Goal: Transaction & Acquisition: Purchase product/service

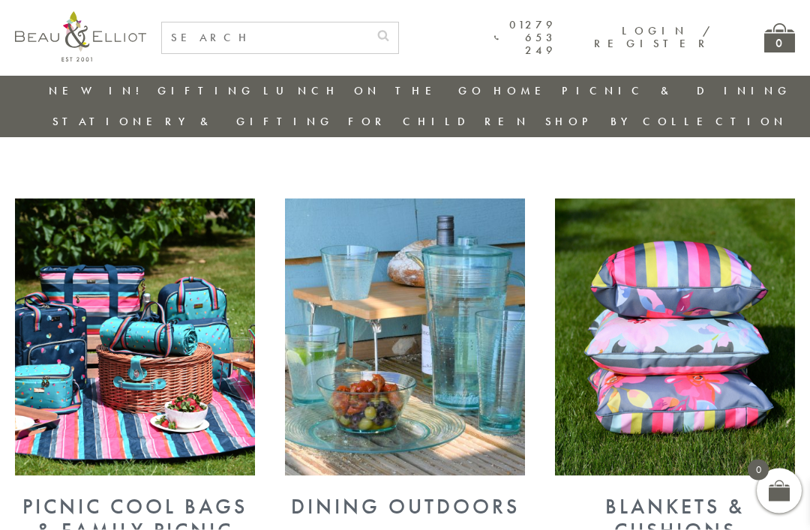
scroll to position [491, 0]
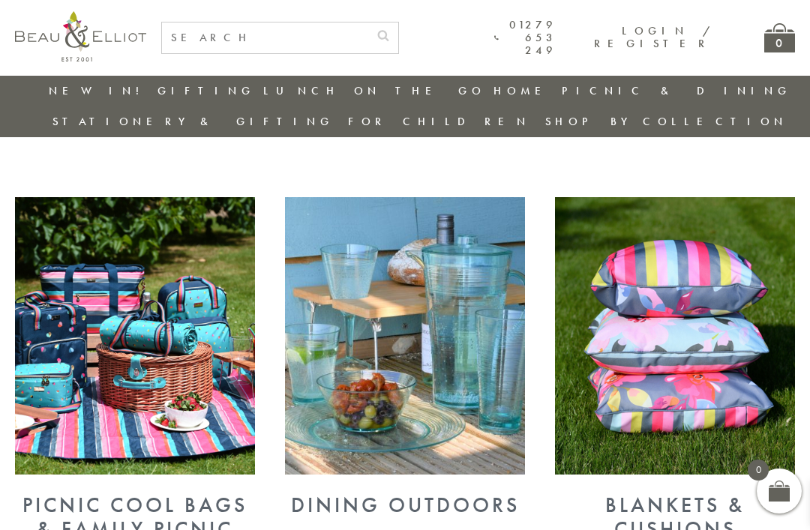
click at [122, 329] on img at bounding box center [135, 336] width 240 height 278
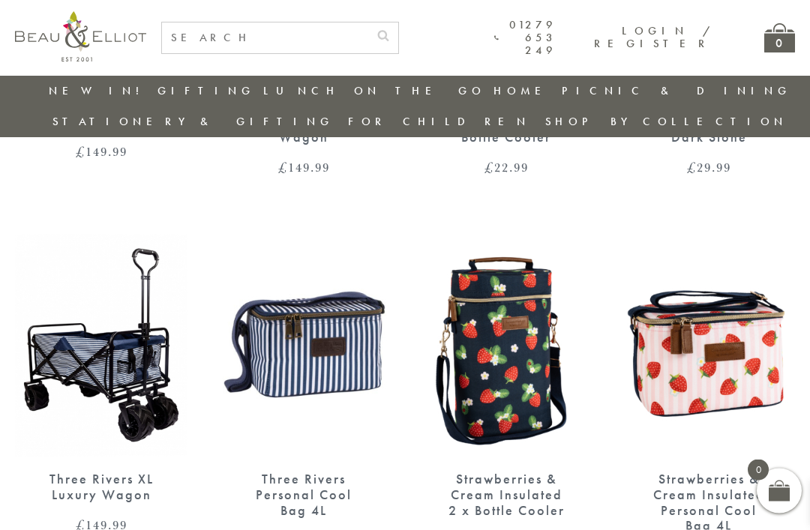
scroll to position [832, 0]
click at [305, 329] on img at bounding box center [304, 345] width 173 height 223
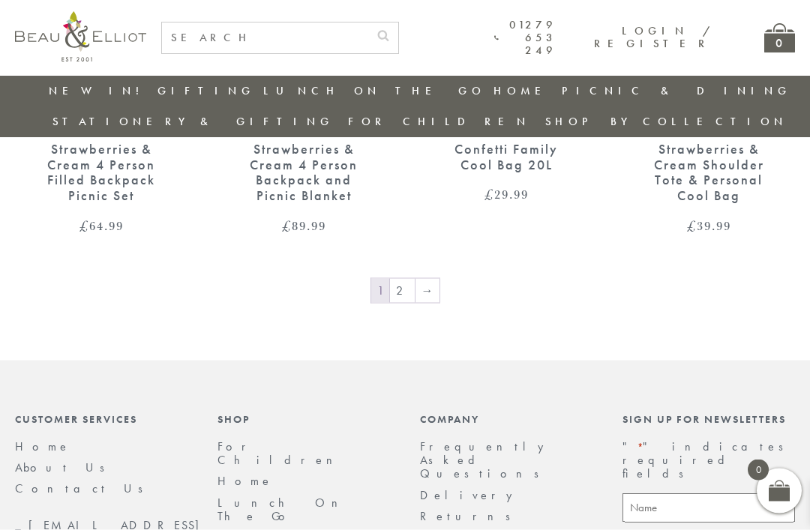
scroll to position [2336, 0]
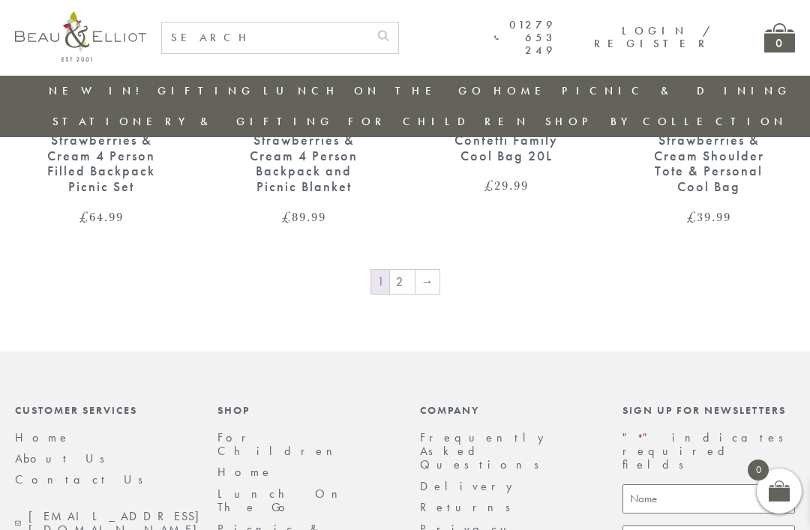
click at [423, 270] on link "→" at bounding box center [428, 282] width 24 height 24
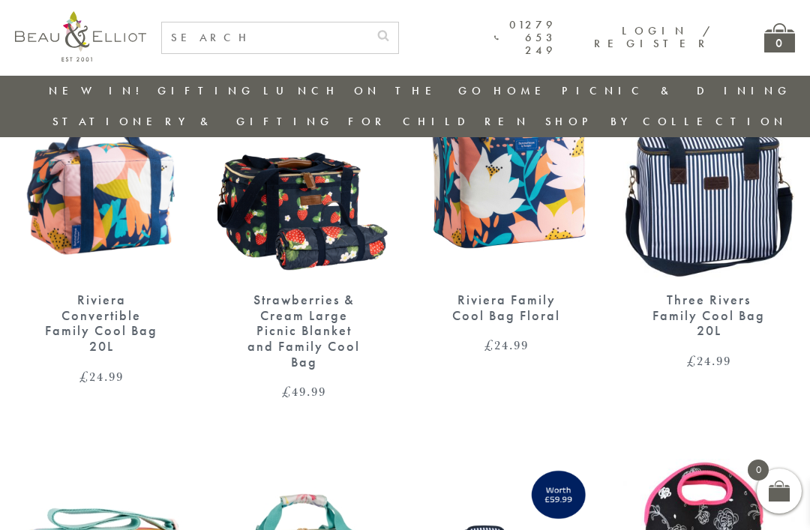
scroll to position [1006, 0]
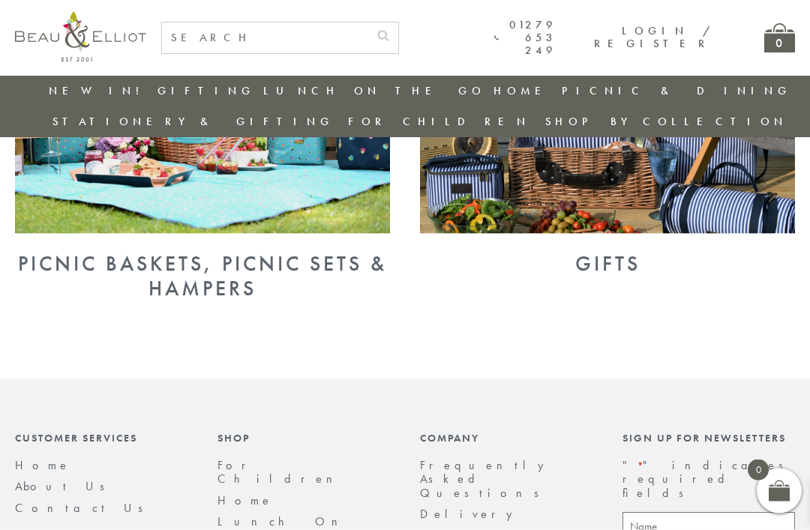
scroll to position [1134, 0]
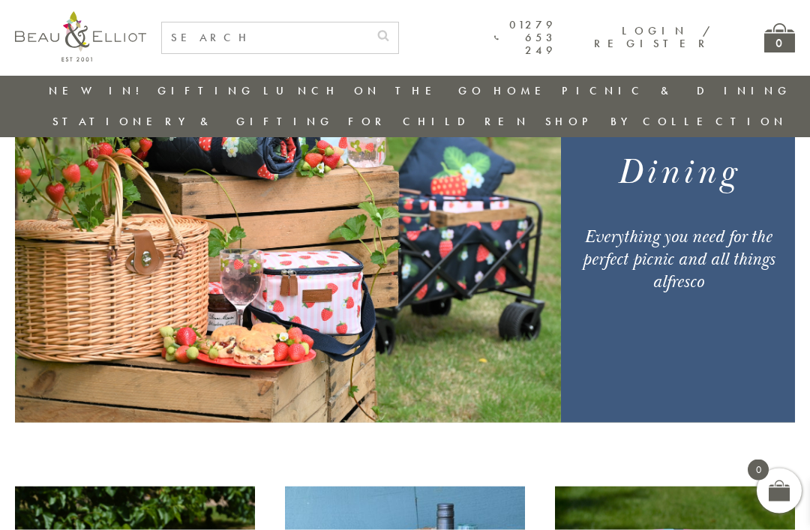
click at [209, 40] on input "text" at bounding box center [265, 38] width 206 height 31
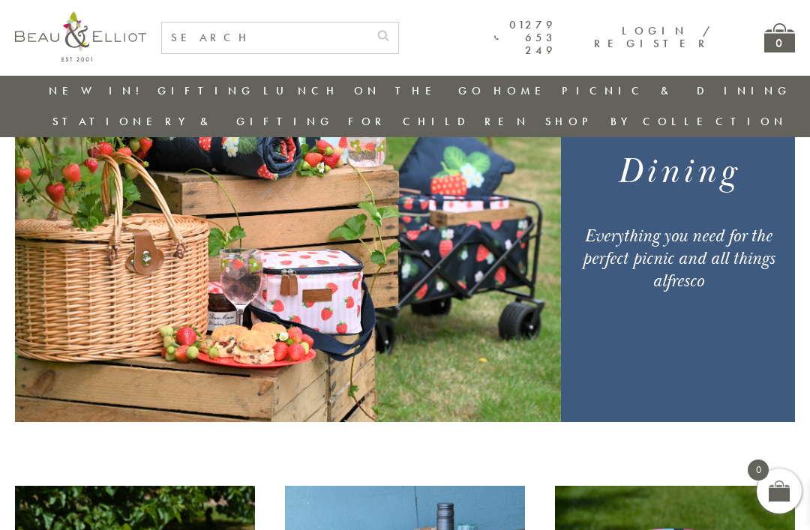
scroll to position [202, 15]
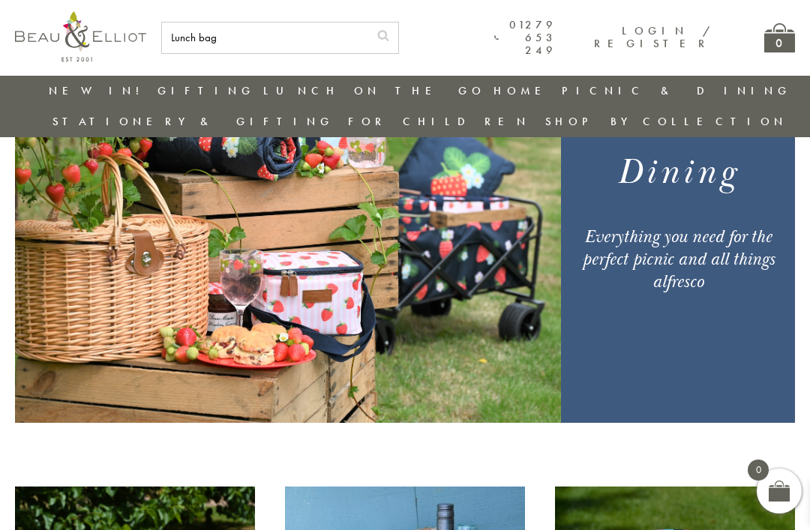
type input "Lunch bag"
click at [393, 33] on button "submit" at bounding box center [383, 35] width 30 height 24
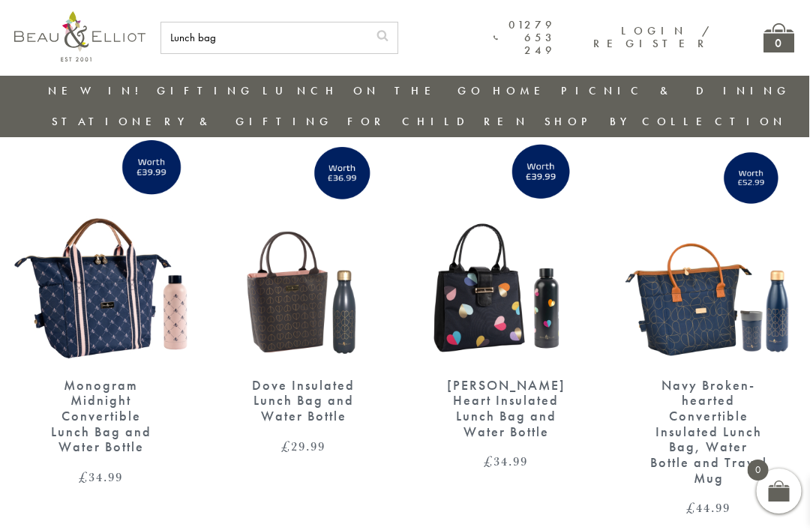
scroll to position [3200, 0]
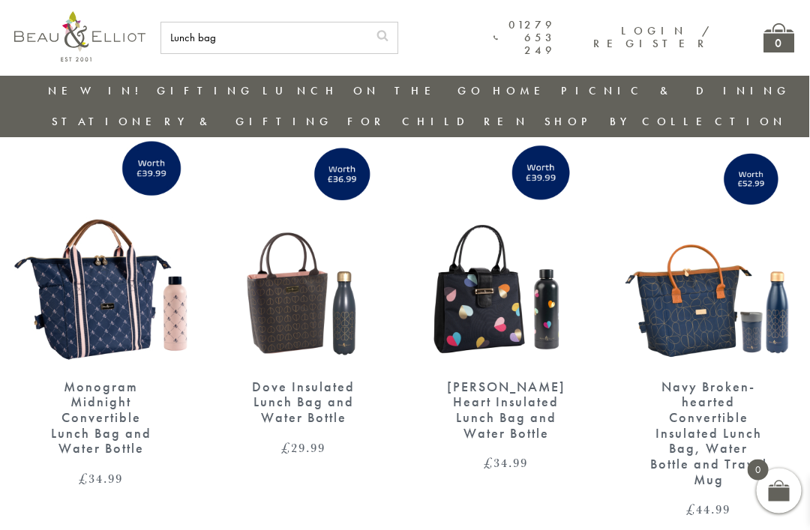
click at [312, 282] on img at bounding box center [304, 253] width 173 height 223
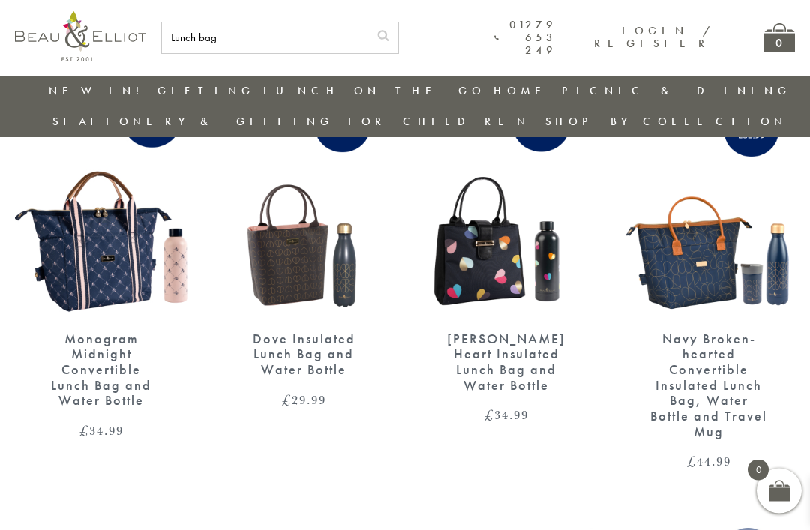
scroll to position [3249, 1]
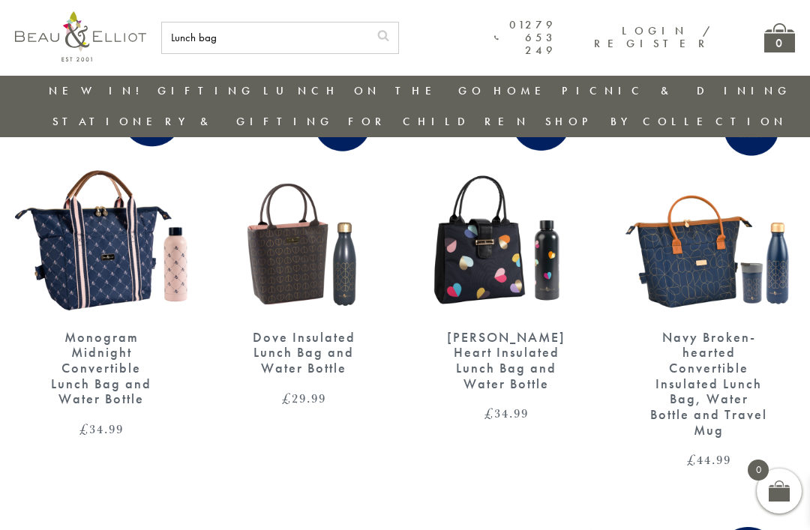
click at [97, 224] on img at bounding box center [101, 203] width 173 height 223
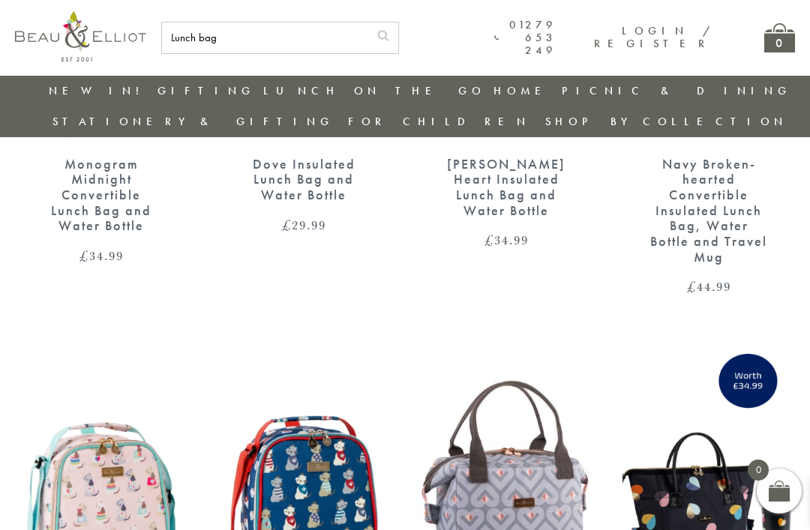
scroll to position [3421, 1]
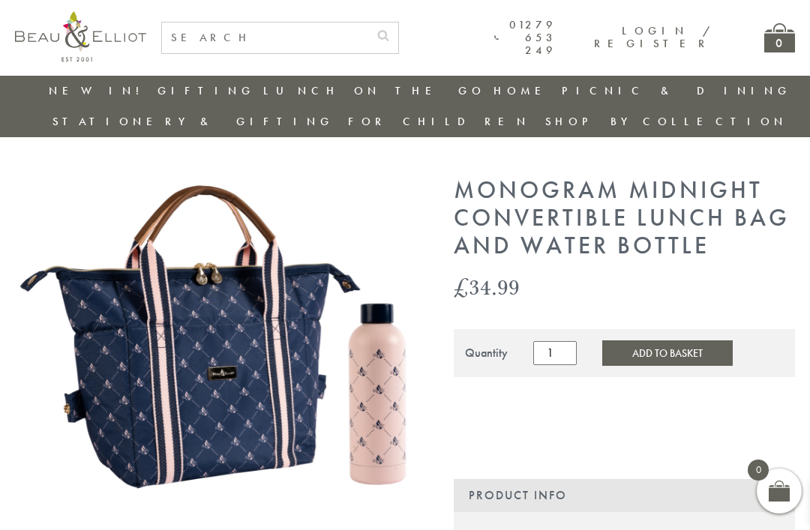
scroll to position [11, 0]
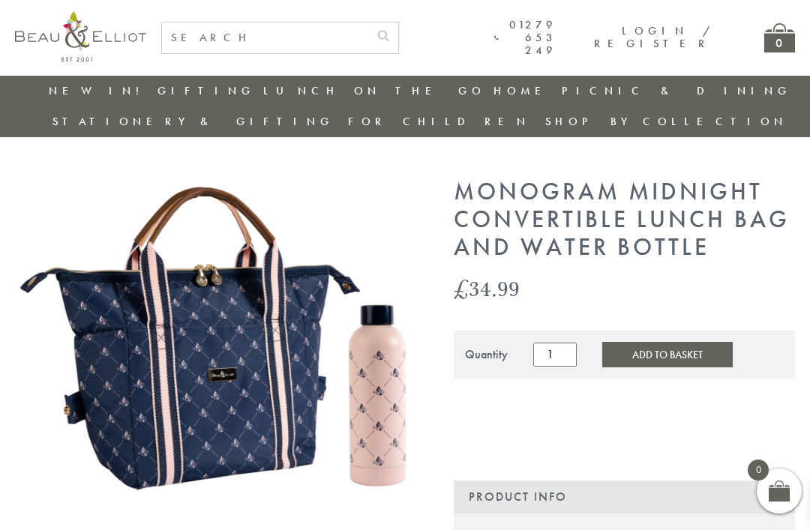
click at [283, 421] on img at bounding box center [214, 339] width 398 height 321
